Goal: Information Seeking & Learning: Find specific fact

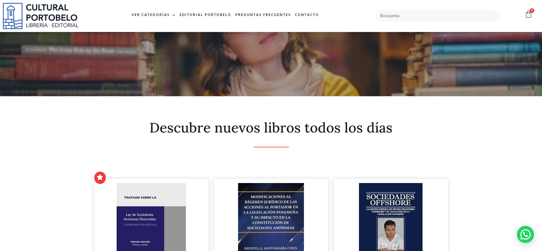
scroll to position [320, 0]
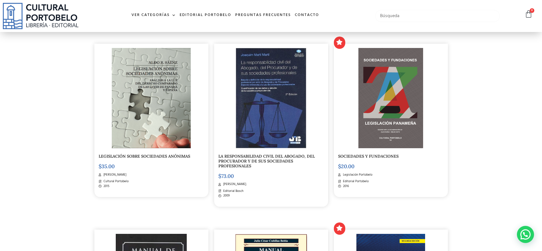
click at [390, 14] on input "text" at bounding box center [437, 16] width 125 height 12
type input "DESENTRALI"
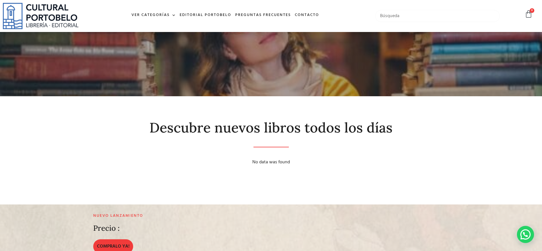
click at [408, 20] on input "text" at bounding box center [437, 16] width 125 height 12
type input "DECENTRALIZACIÓN"
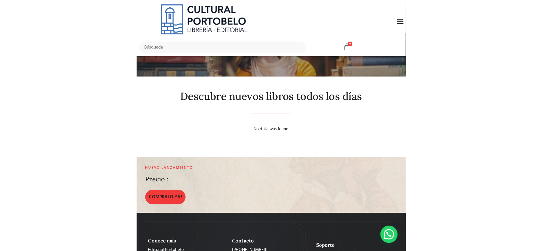
scroll to position [36, 0]
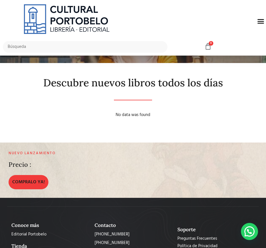
drag, startPoint x: 26, startPoint y: 76, endPoint x: 15, endPoint y: 71, distance: 11.6
drag, startPoint x: 15, startPoint y: 71, endPoint x: 13, endPoint y: 67, distance: 4.6
